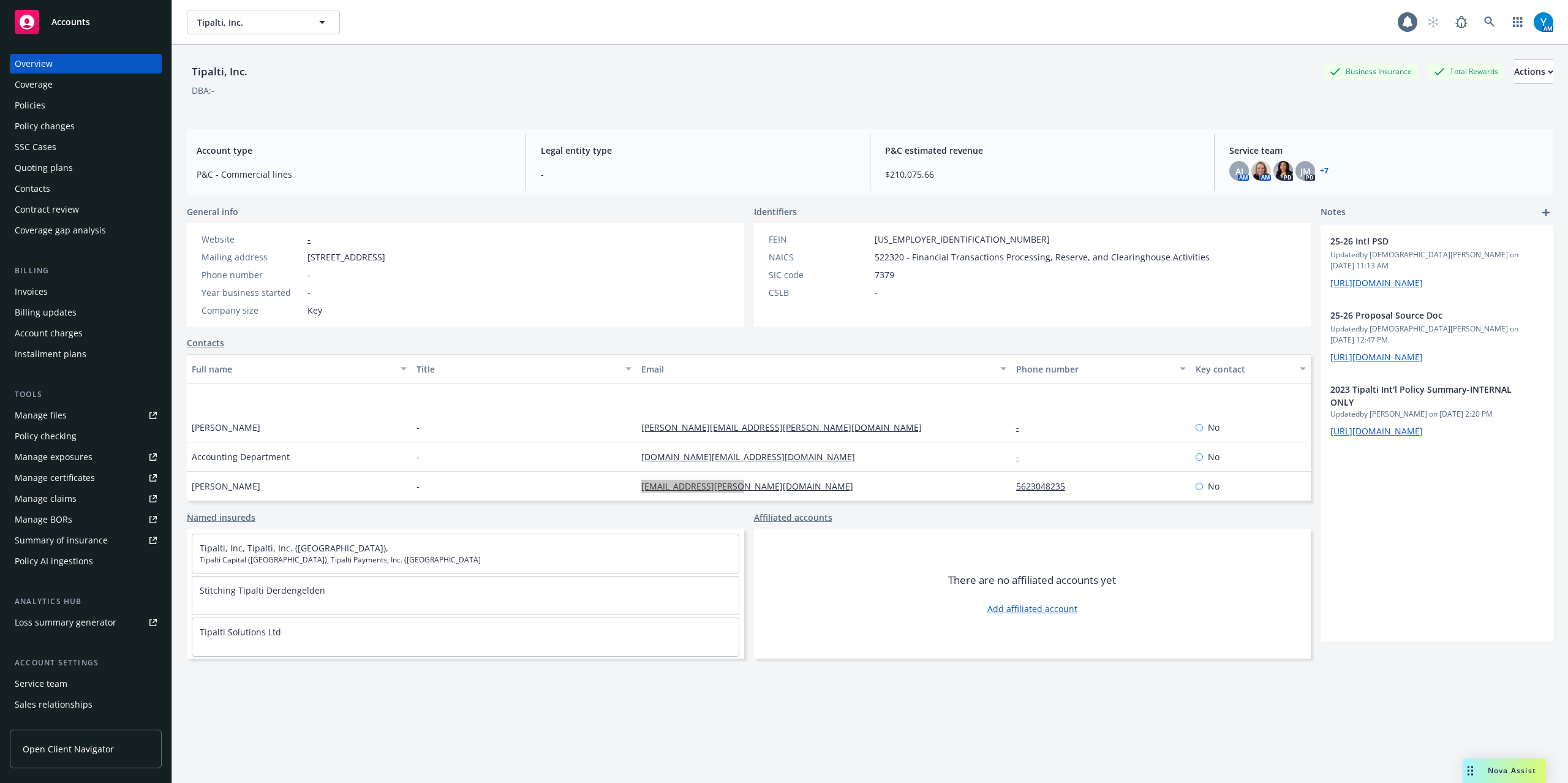
scroll to position [81, 0]
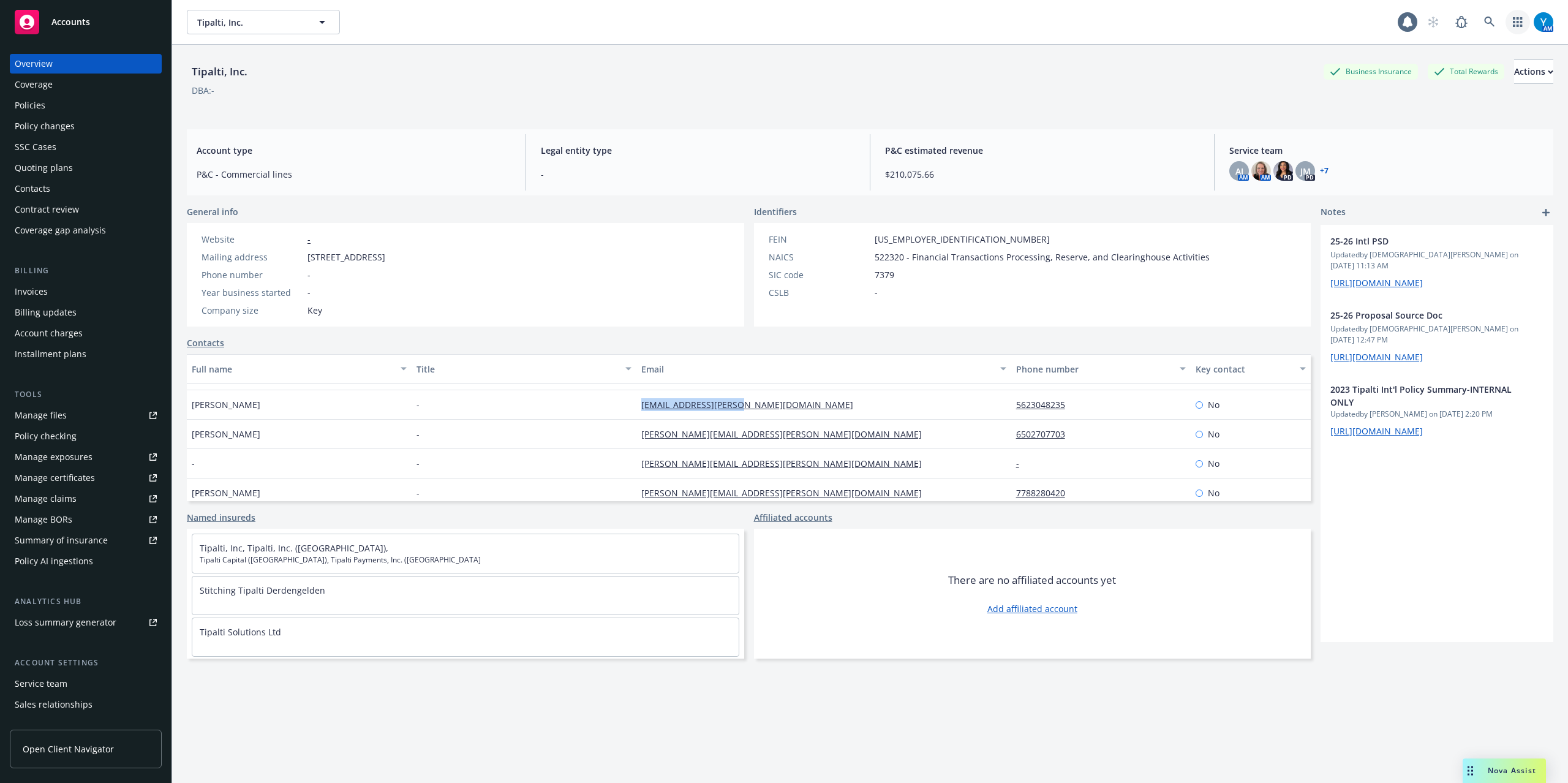
click at [1505, 16] on link "button" at bounding box center [1518, 22] width 25 height 25
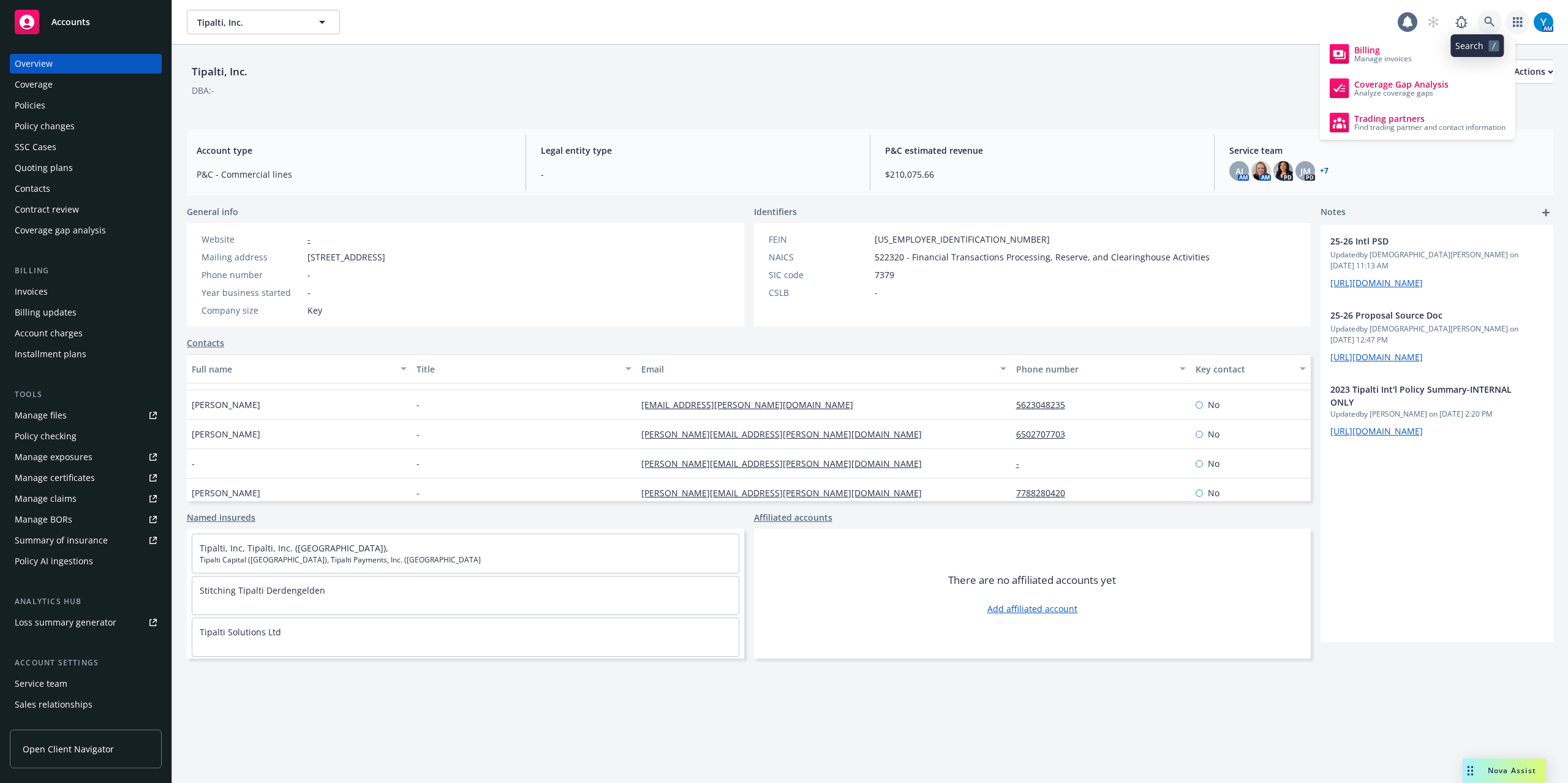
click at [1484, 18] on icon at bounding box center [1489, 22] width 11 height 11
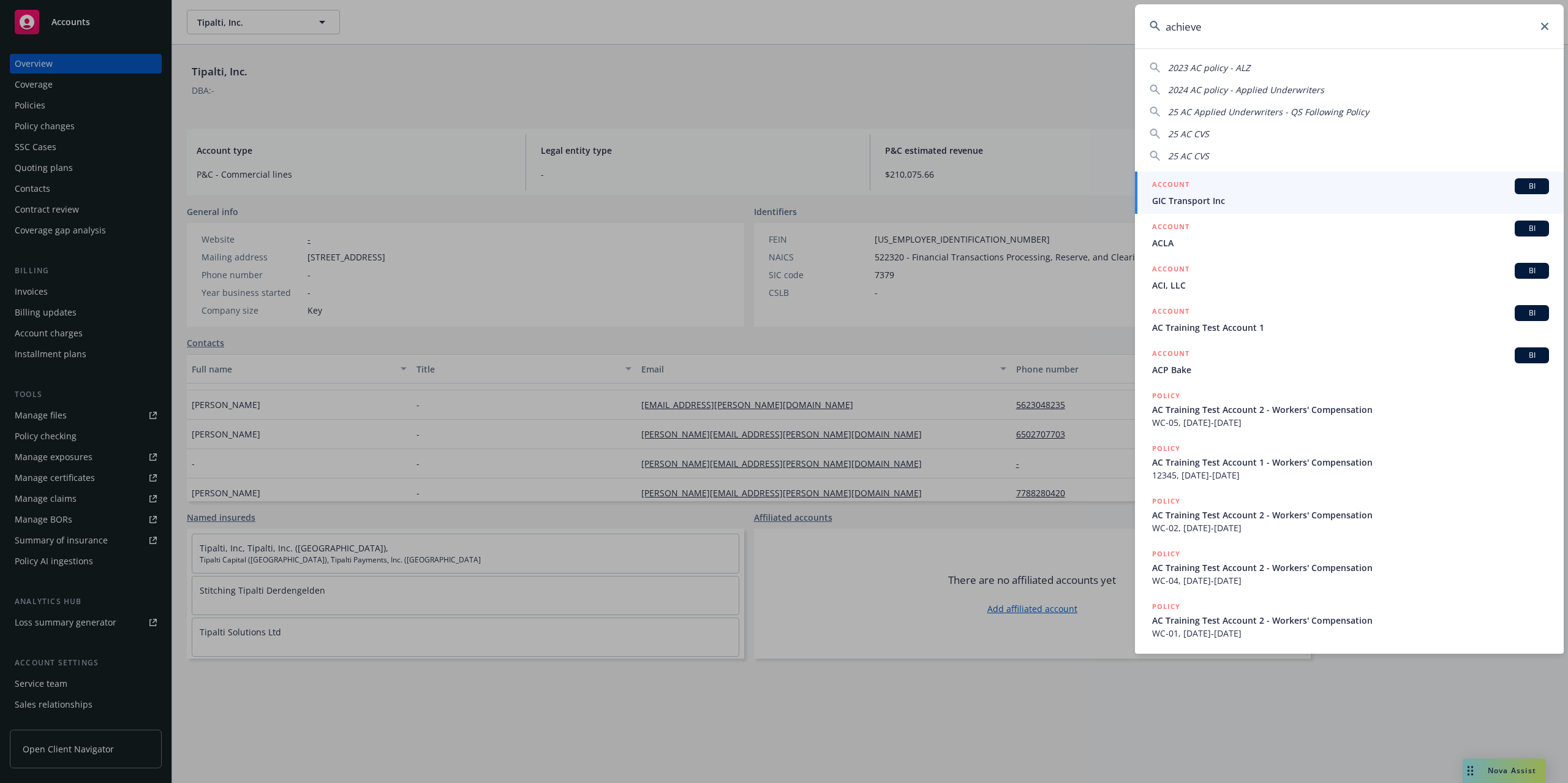
type input "achieve"
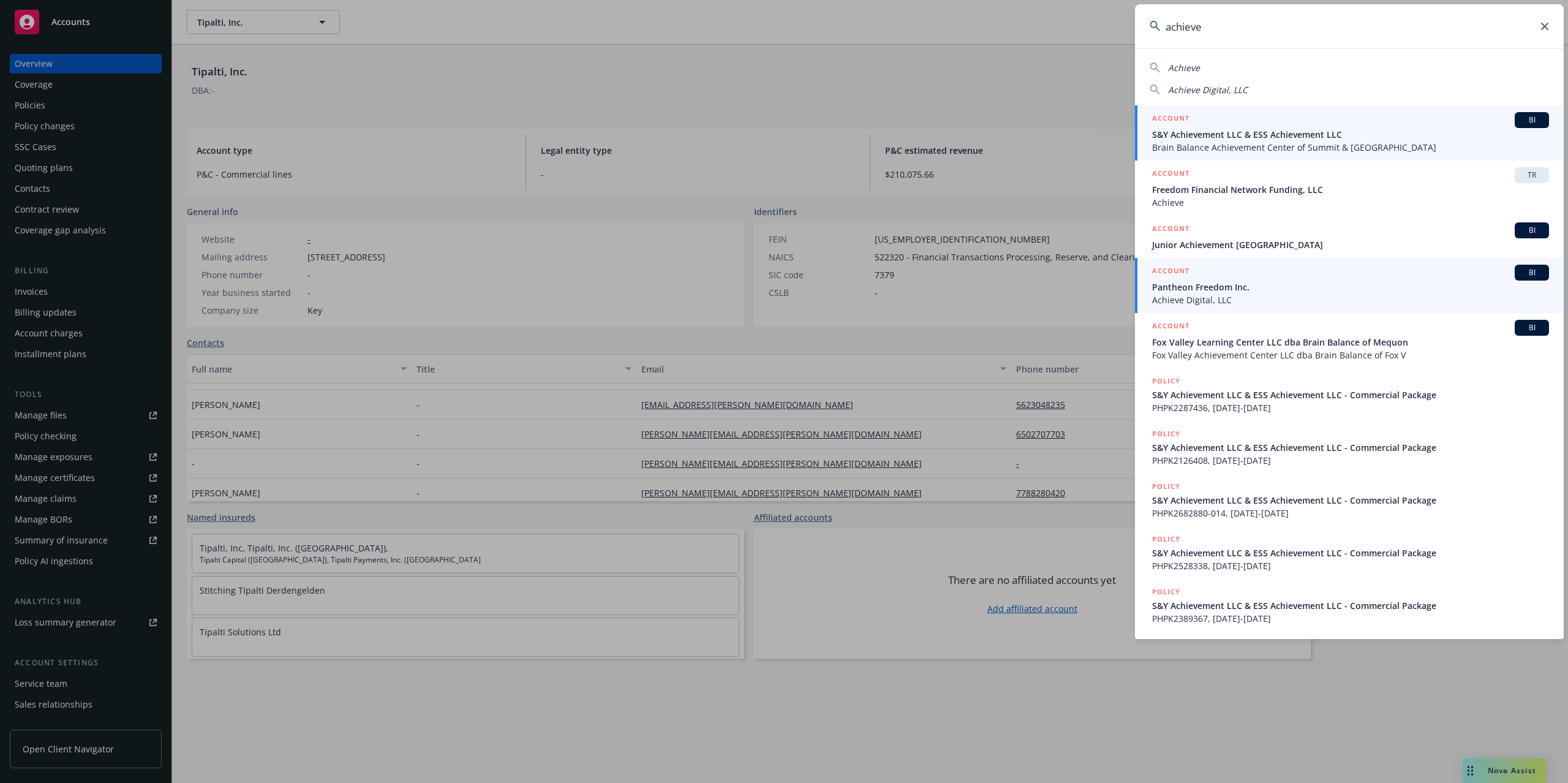
click at [1246, 290] on span "Pantheon Freedom Inc." at bounding box center [1350, 287] width 397 height 13
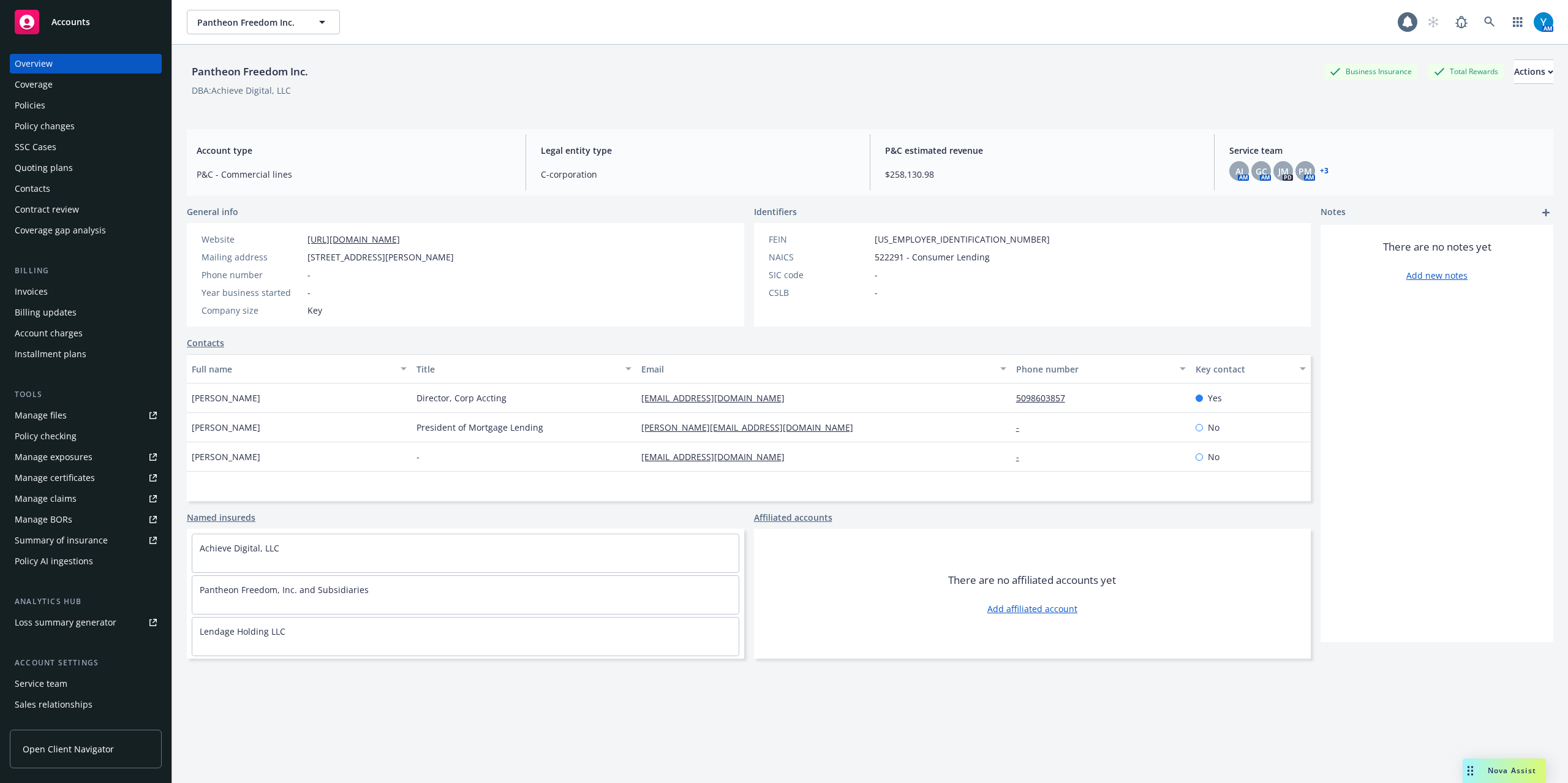
click at [65, 477] on div "Manage certificates" at bounding box center [55, 478] width 80 height 19
click at [79, 457] on div "Manage exposures" at bounding box center [54, 457] width 78 height 19
click at [73, 476] on div "Manage certificates" at bounding box center [55, 478] width 80 height 19
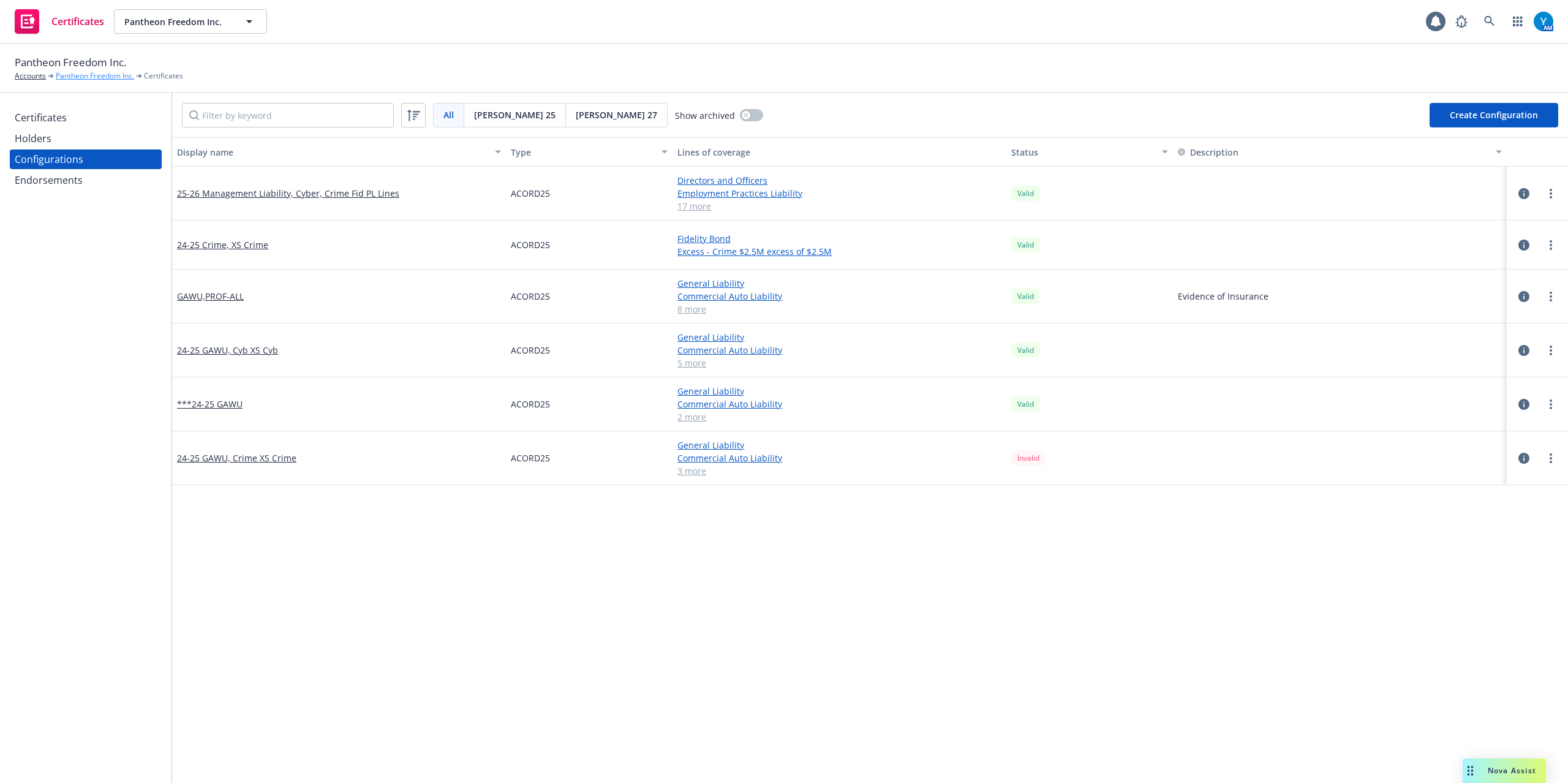
click at [107, 73] on link "Pantheon Freedom Inc." at bounding box center [95, 76] width 79 height 11
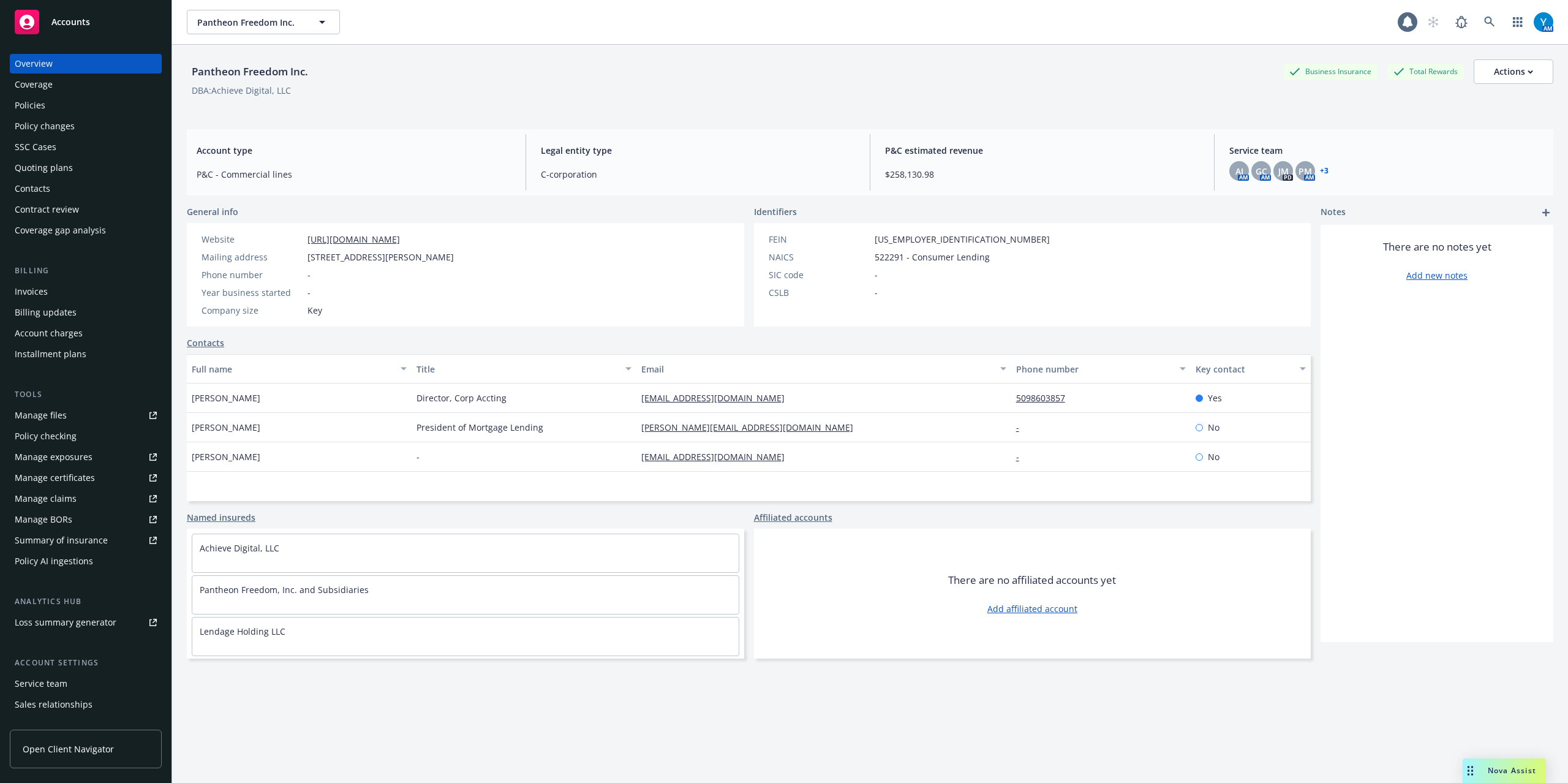
click at [50, 113] on div "Policies" at bounding box center [86, 105] width 142 height 19
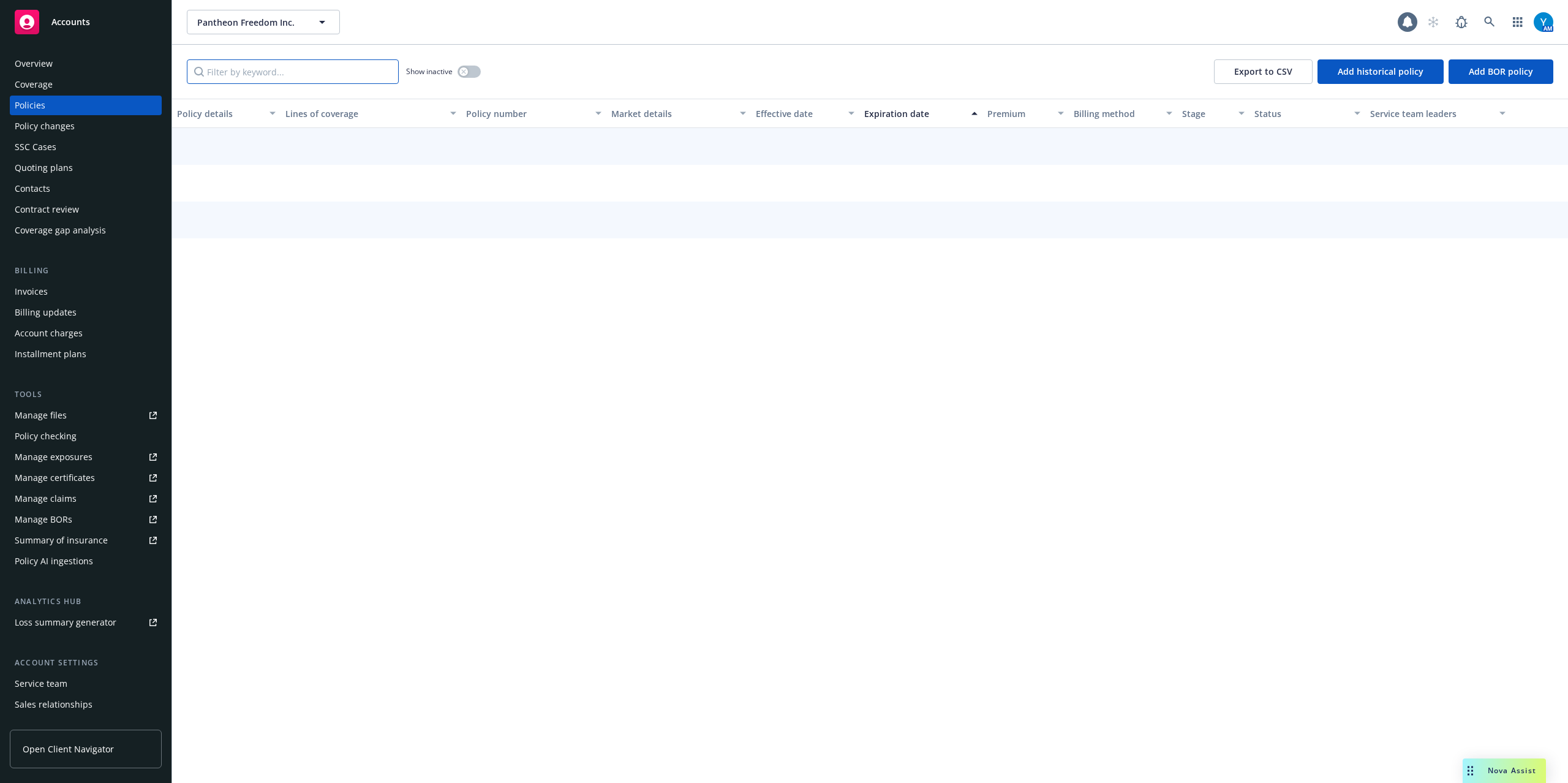
click at [272, 74] on input "Filter by keyword..." at bounding box center [293, 72] width 212 height 25
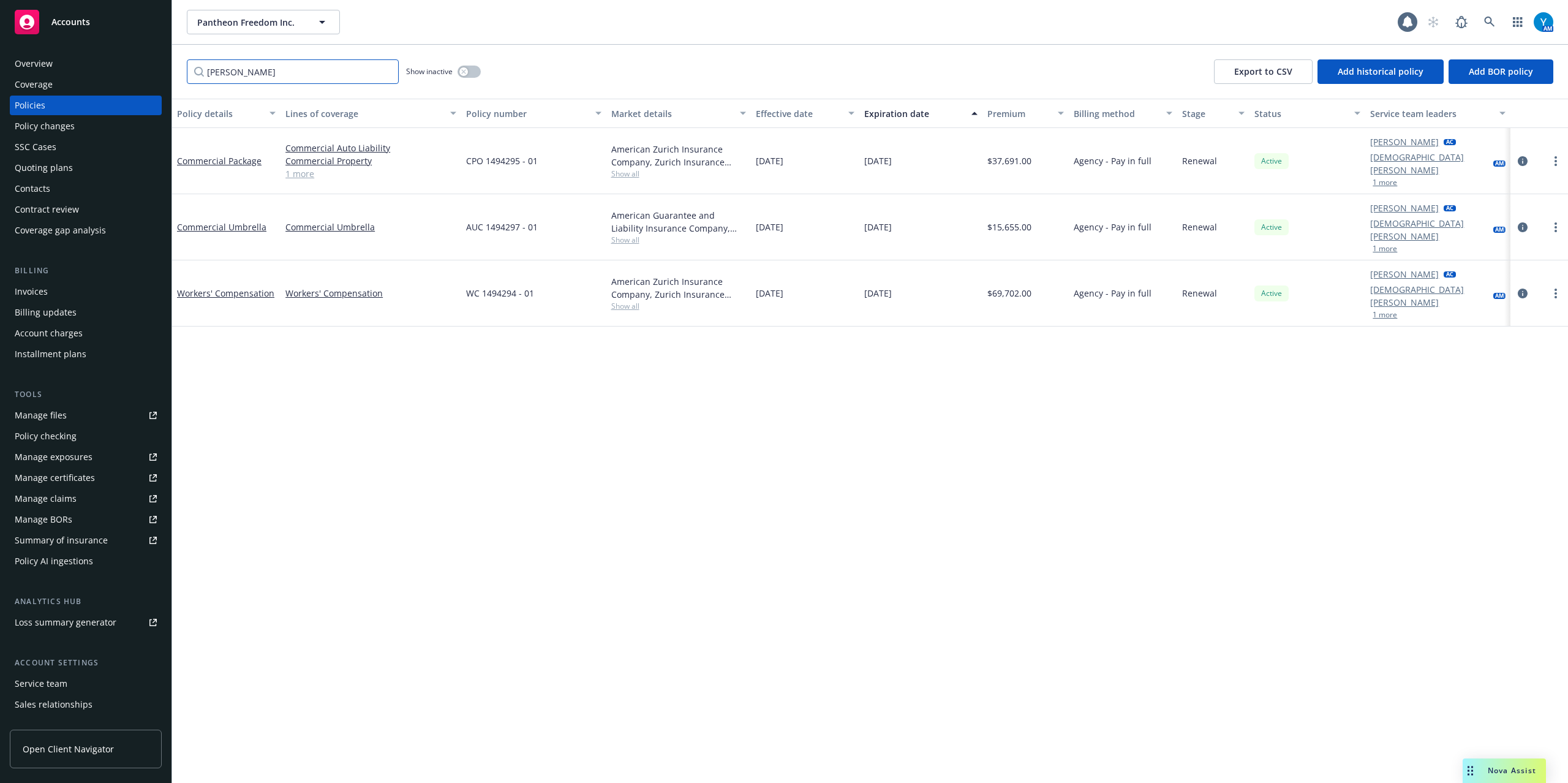
type input "yvette"
click at [304, 170] on link "1 more" at bounding box center [371, 173] width 171 height 13
click at [76, 481] on div "Manage certificates" at bounding box center [55, 478] width 80 height 19
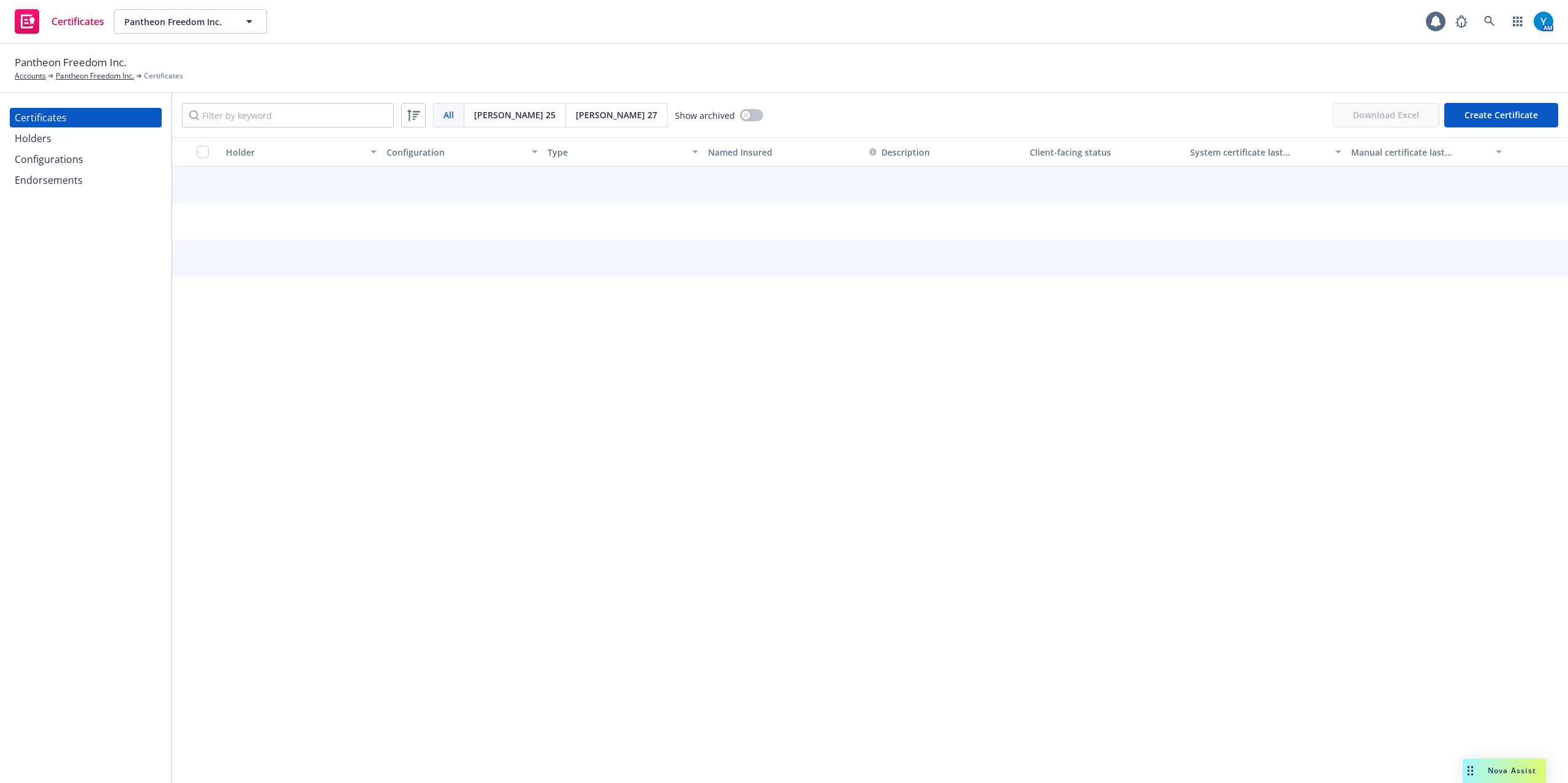
click at [55, 159] on div "Configurations" at bounding box center [50, 159] width 69 height 19
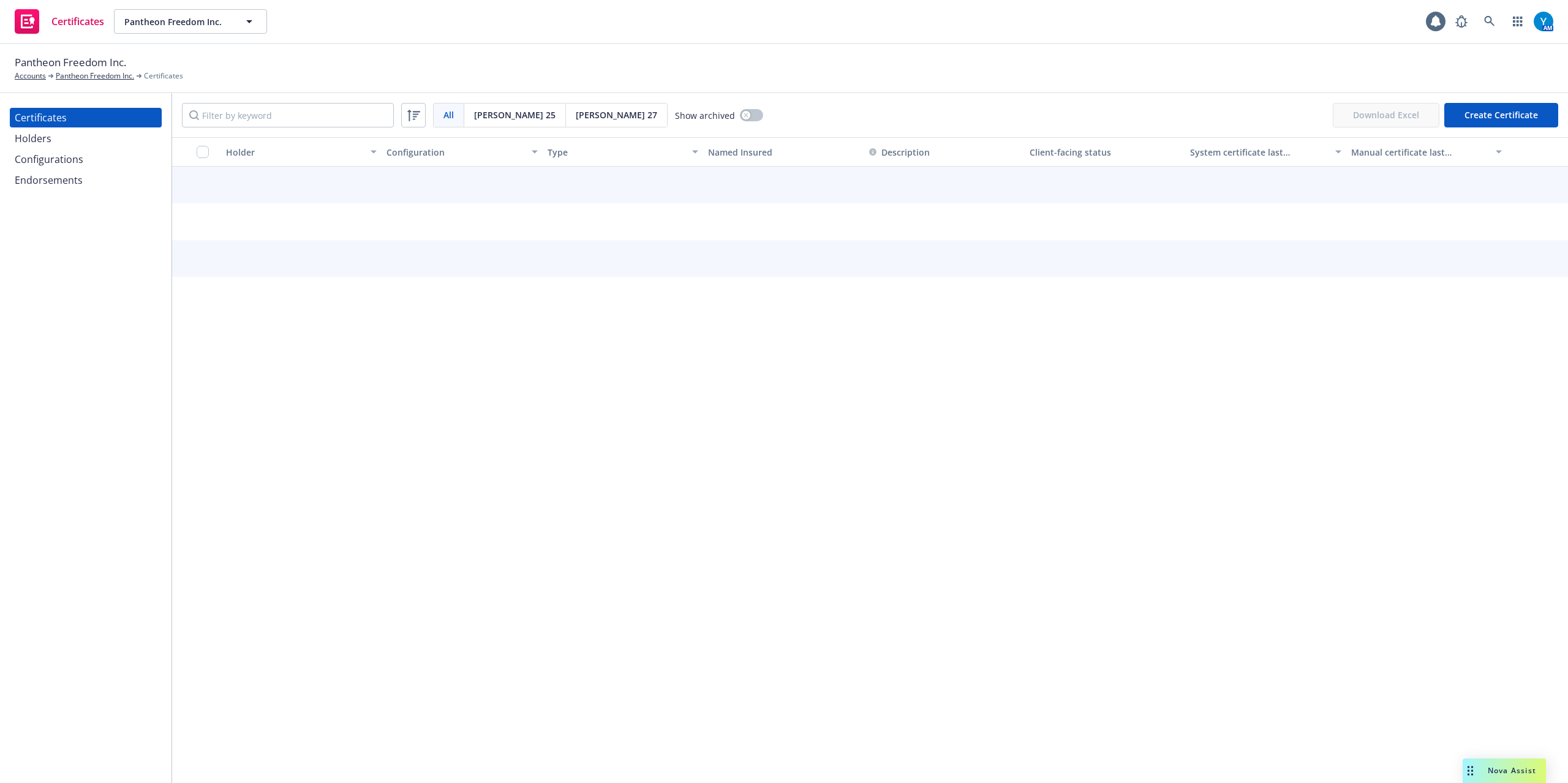
click at [55, 159] on div "Configurations" at bounding box center [50, 159] width 69 height 19
click at [55, 160] on div "Configurations" at bounding box center [50, 159] width 69 height 19
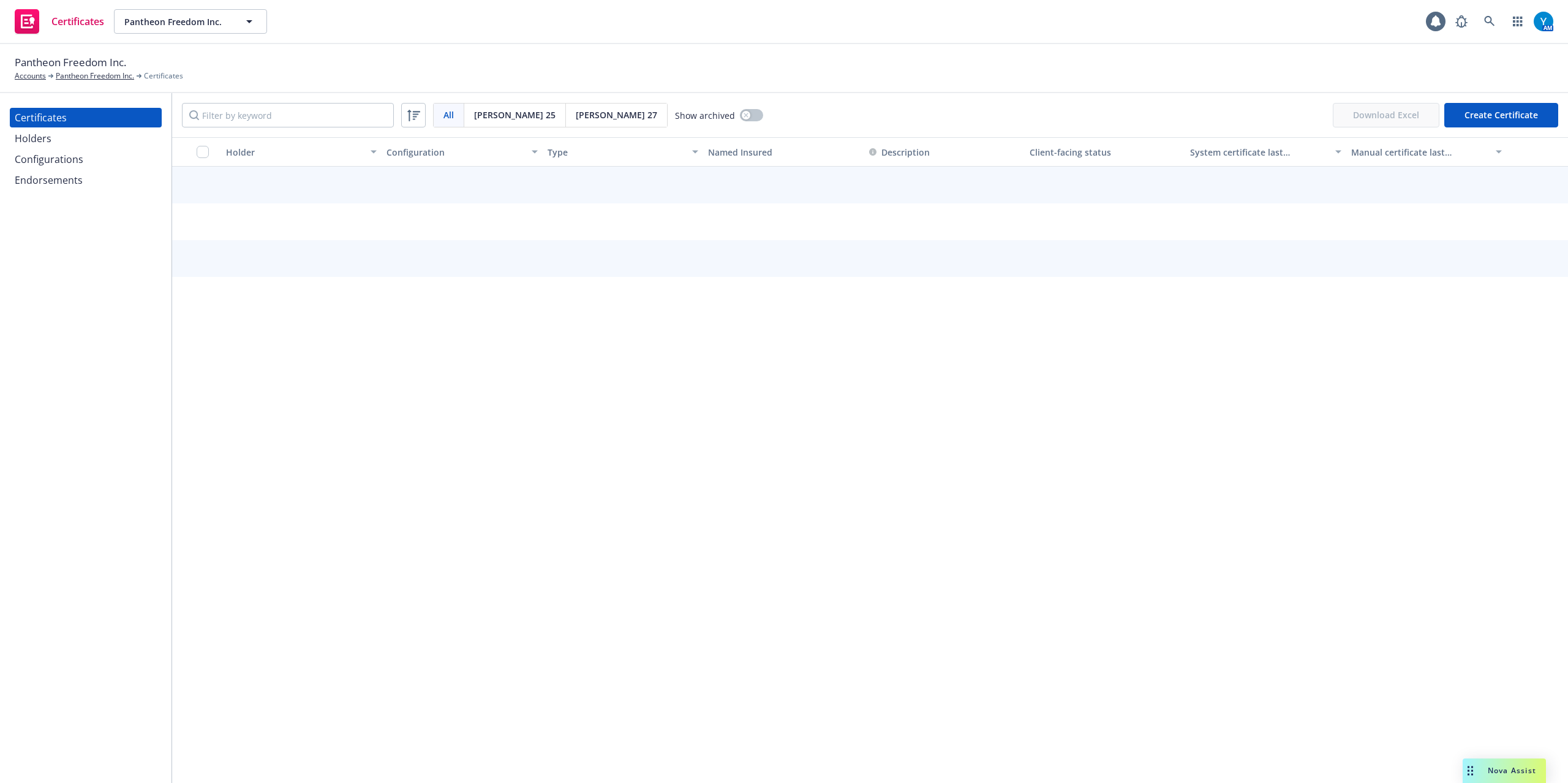
click at [57, 160] on div "Configurations" at bounding box center [50, 159] width 69 height 19
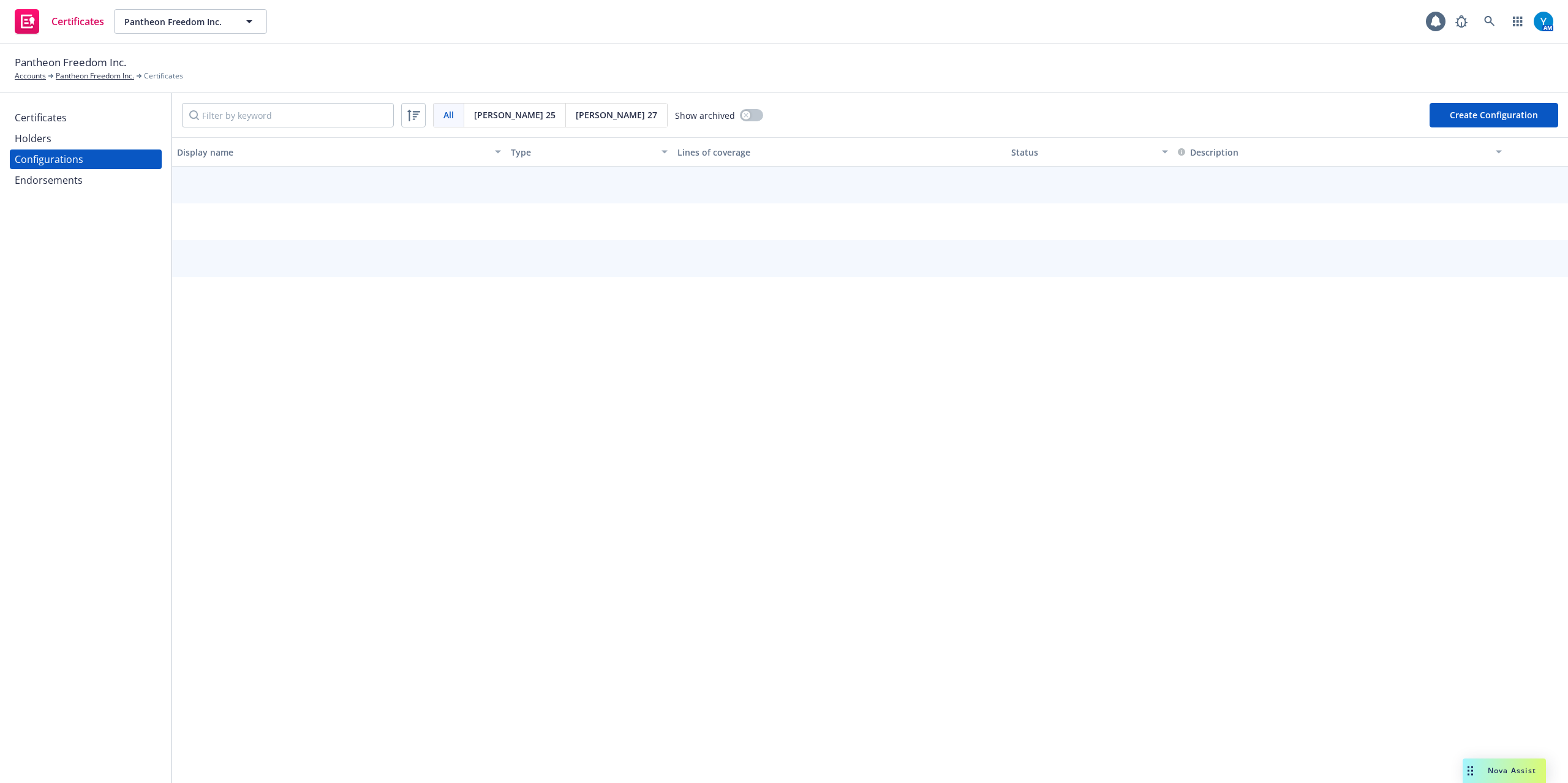
click at [65, 162] on div "Configurations" at bounding box center [50, 159] width 69 height 19
click at [80, 138] on div "Holders" at bounding box center [86, 138] width 142 height 19
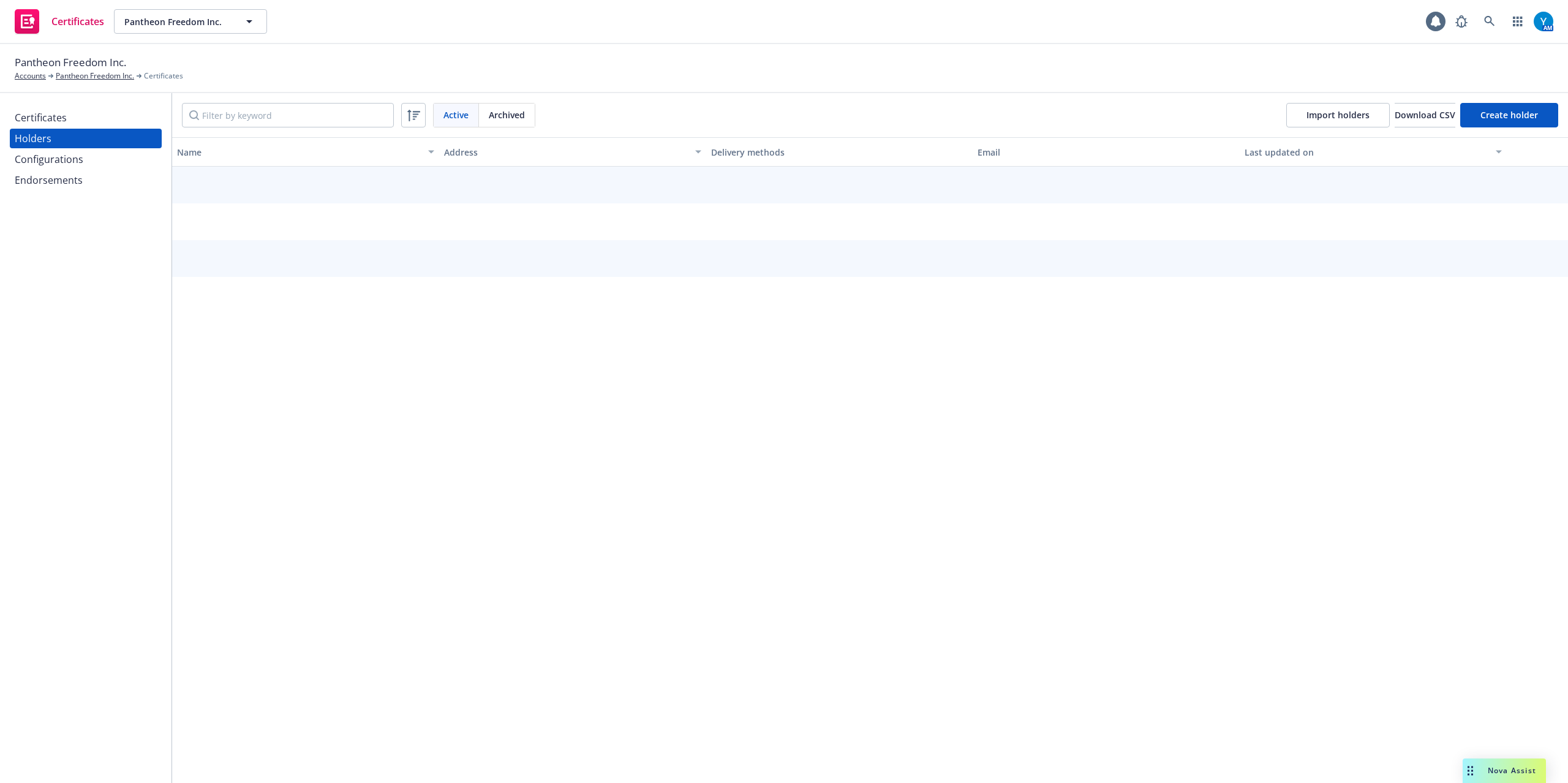
click at [105, 155] on div "Configurations" at bounding box center [86, 159] width 142 height 19
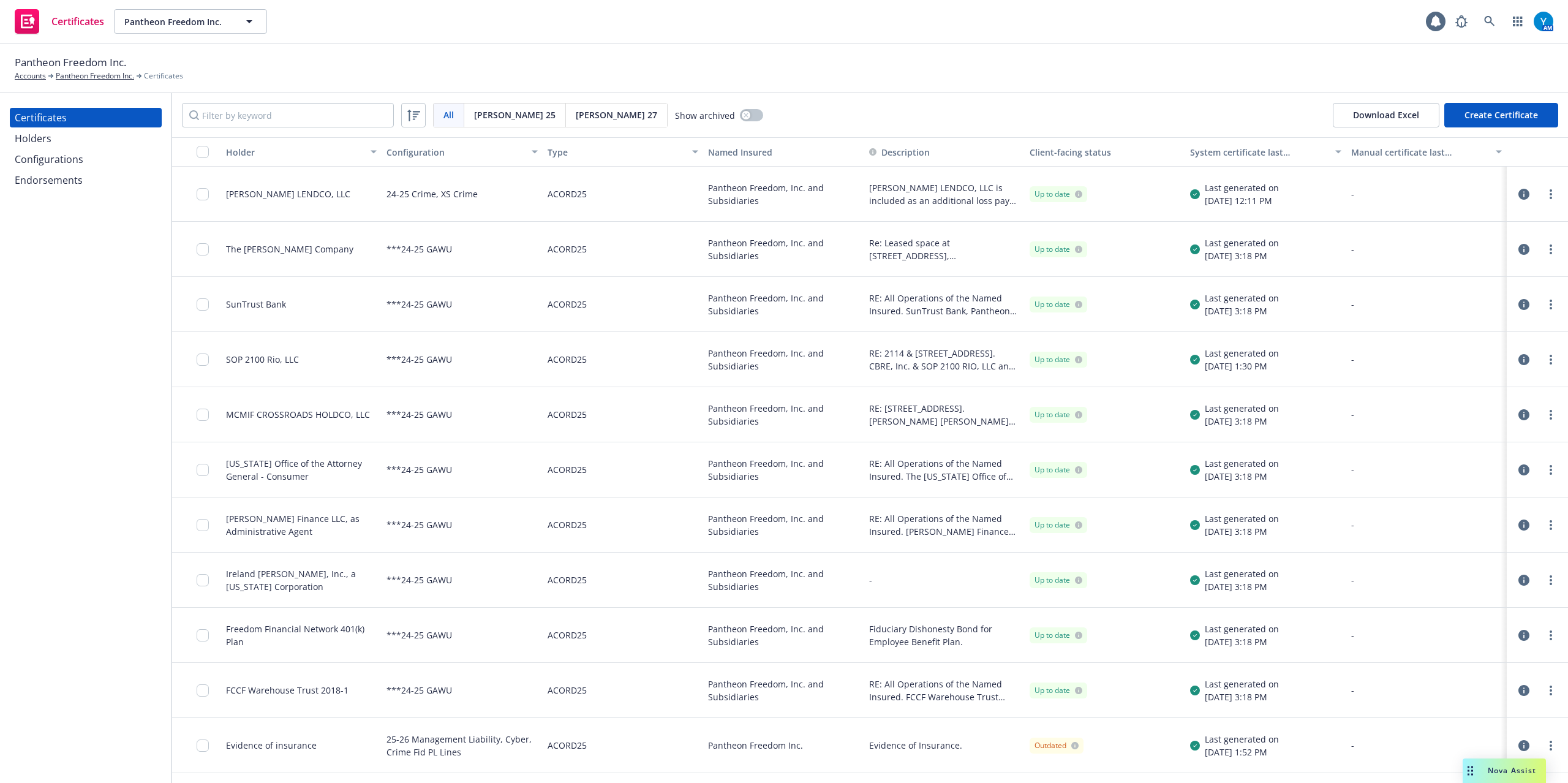
click at [57, 157] on div "Configurations" at bounding box center [50, 159] width 69 height 19
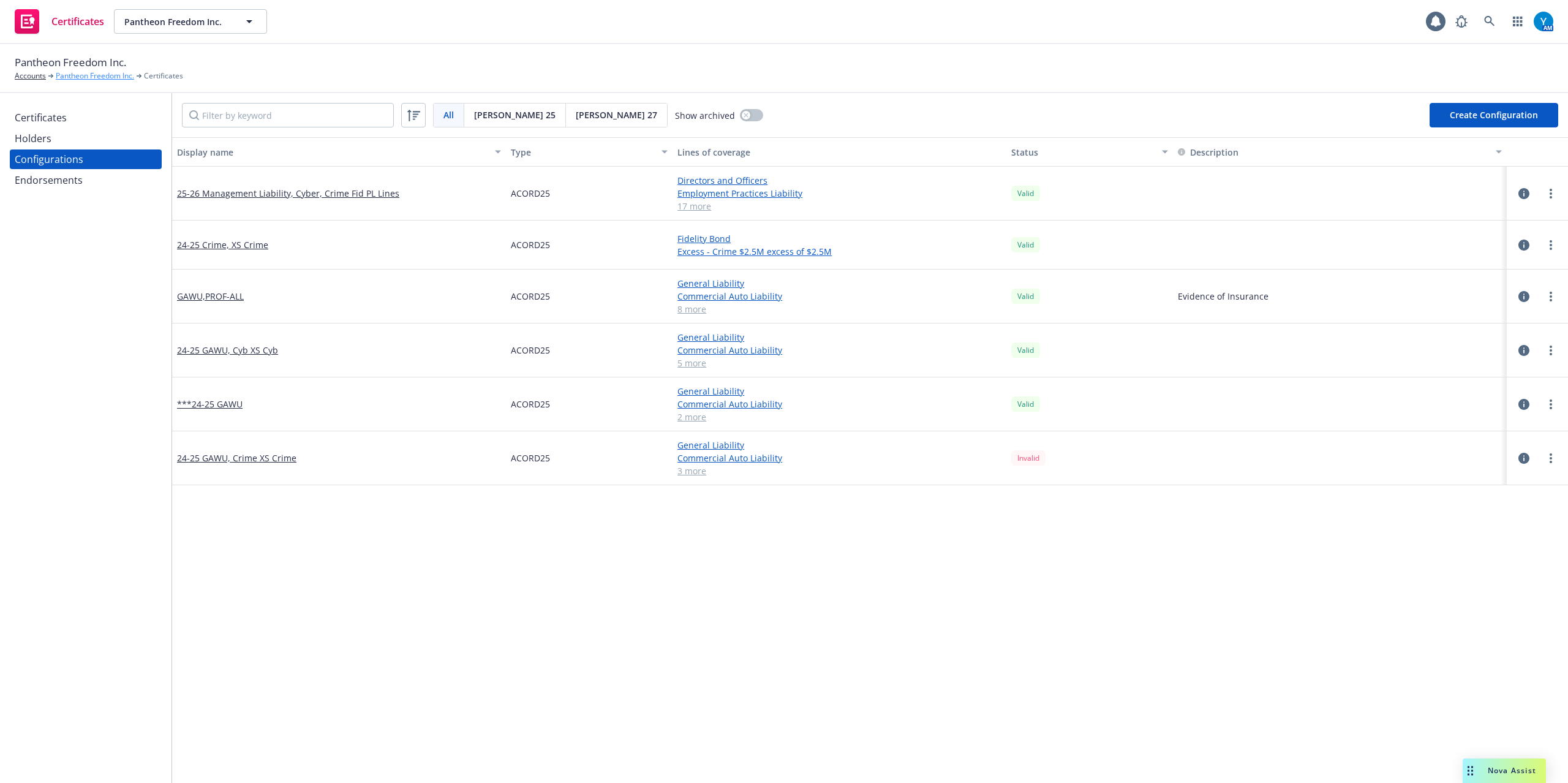
click at [85, 74] on link "Pantheon Freedom Inc." at bounding box center [95, 76] width 79 height 11
